Goal: Communication & Community: Participate in discussion

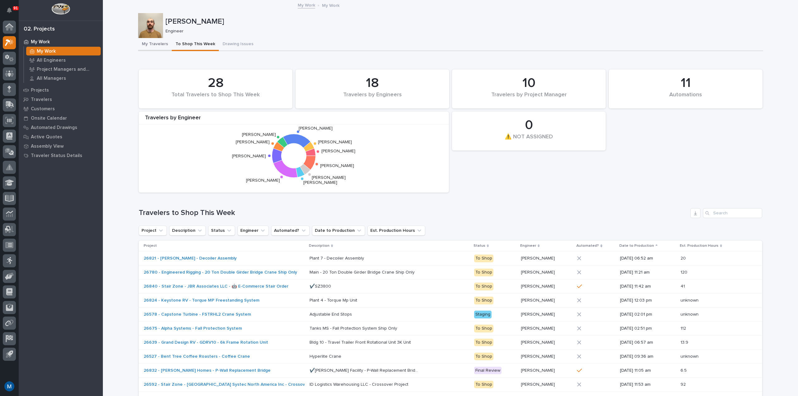
click at [151, 40] on button "My Travelers" at bounding box center [155, 44] width 34 height 13
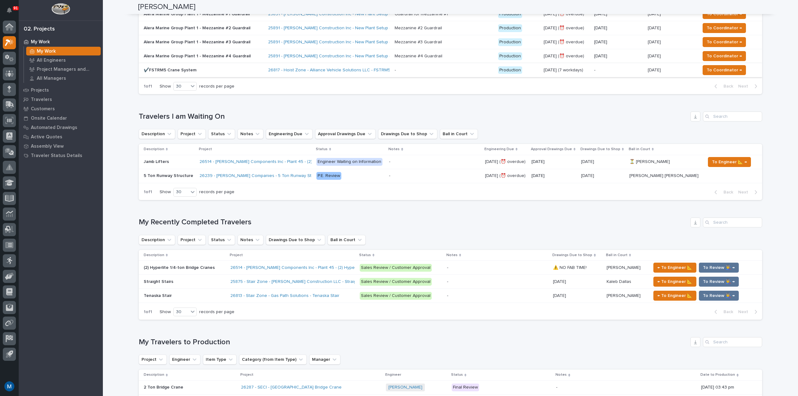
scroll to position [64, 0]
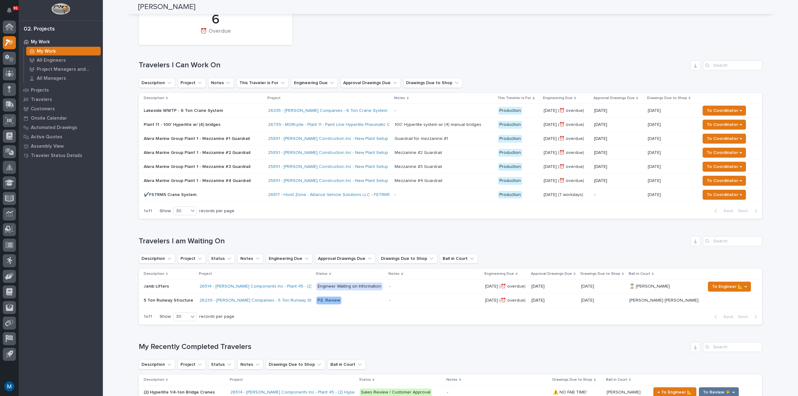
click at [226, 199] on div "✔️FSTRM5 Crane System" at bounding box center [203, 195] width 119 height 10
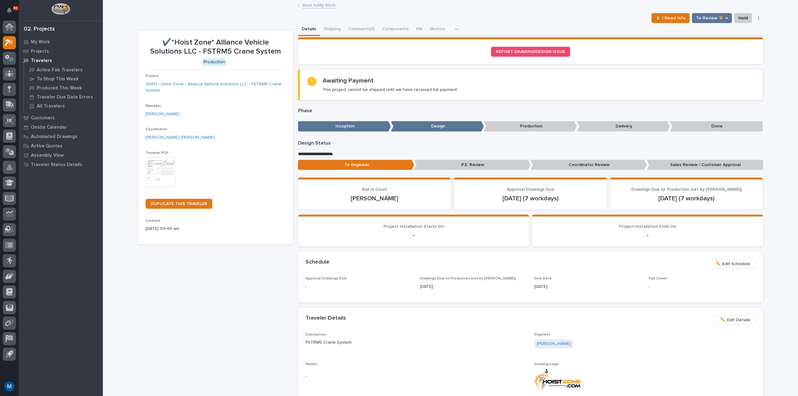
click at [572, 160] on p "Coordinator Review" at bounding box center [588, 165] width 116 height 10
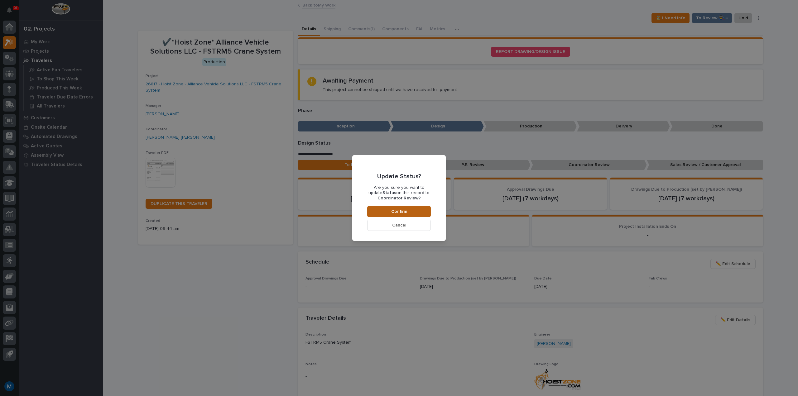
click at [421, 212] on button "Confirm" at bounding box center [399, 211] width 64 height 11
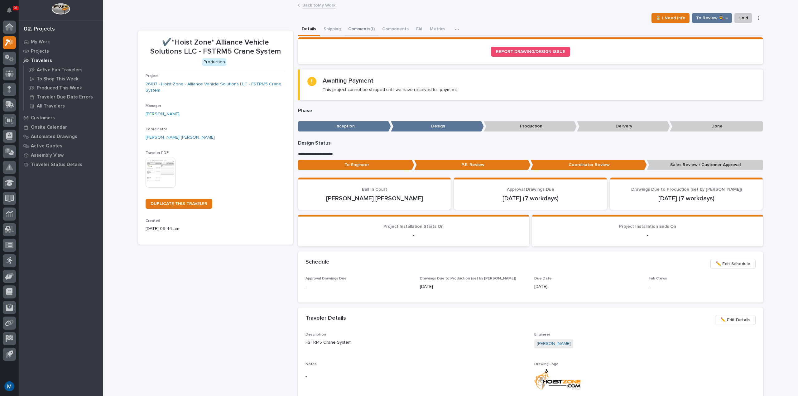
click at [366, 30] on button "Comments (1)" at bounding box center [361, 29] width 34 height 13
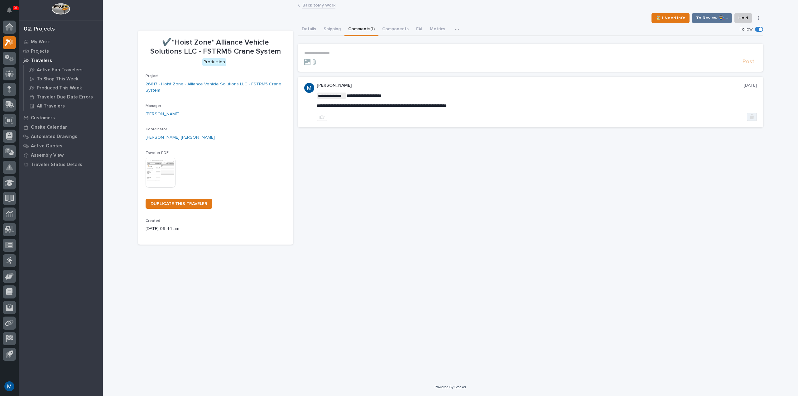
click at [751, 116] on icon "button" at bounding box center [752, 116] width 4 height 5
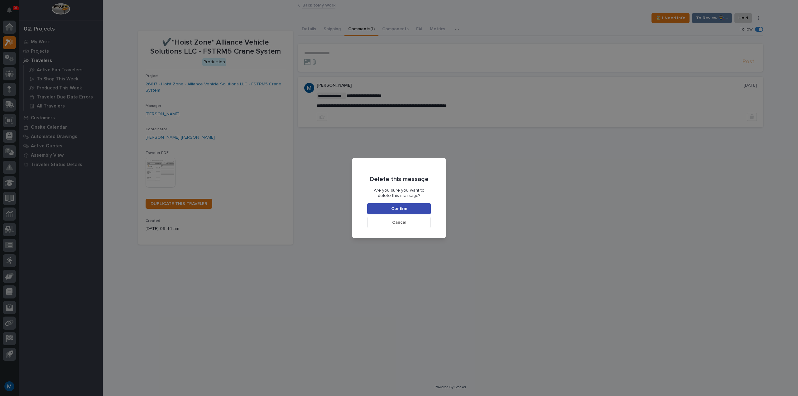
click at [404, 210] on span "Confirm" at bounding box center [399, 209] width 16 height 6
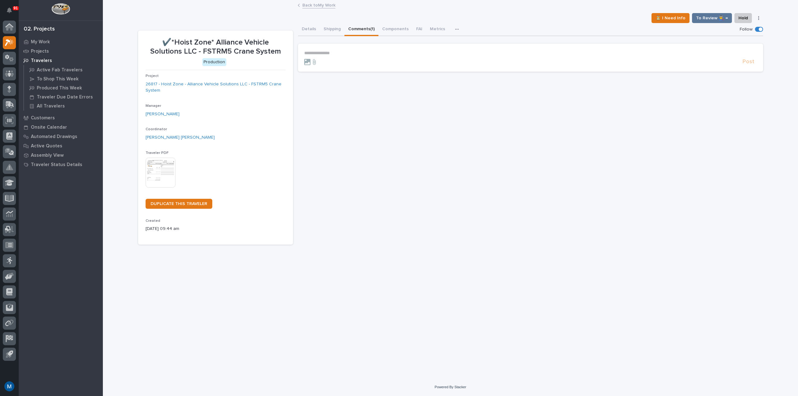
click at [330, 52] on p "**********" at bounding box center [530, 52] width 453 height 5
click at [330, 63] on span "[PERSON_NAME] [PERSON_NAME]" at bounding box center [341, 62] width 71 height 4
click at [350, 55] on p "**********" at bounding box center [530, 53] width 453 height 6
click at [743, 65] on span "Post" at bounding box center [748, 64] width 12 height 7
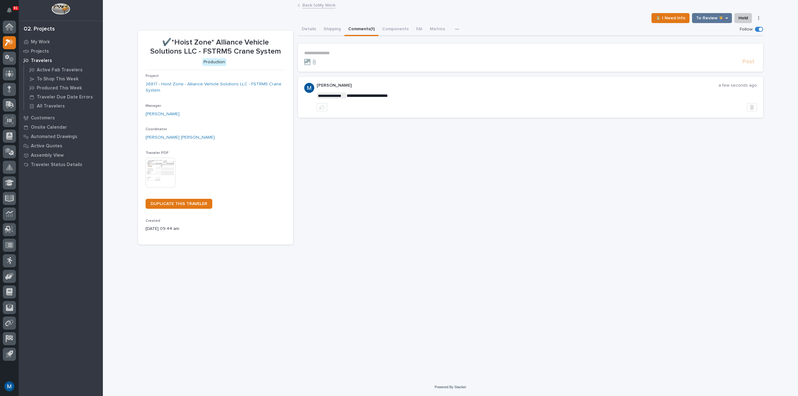
click at [414, 187] on div "**********" at bounding box center [530, 134] width 465 height 222
click at [46, 43] on p "My Work" at bounding box center [40, 42] width 19 height 6
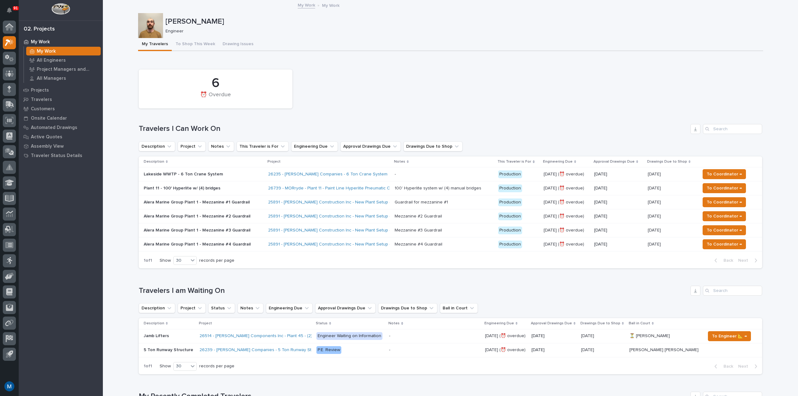
click at [370, 76] on div "6 ⏰ Overdue" at bounding box center [451, 88] width 630 height 45
click at [362, 77] on div "6 ⏰ Overdue" at bounding box center [451, 88] width 630 height 45
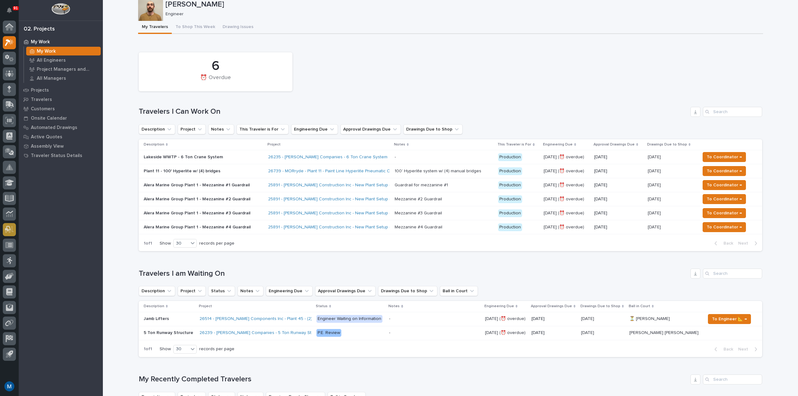
scroll to position [31, 0]
